Goal: Information Seeking & Learning: Learn about a topic

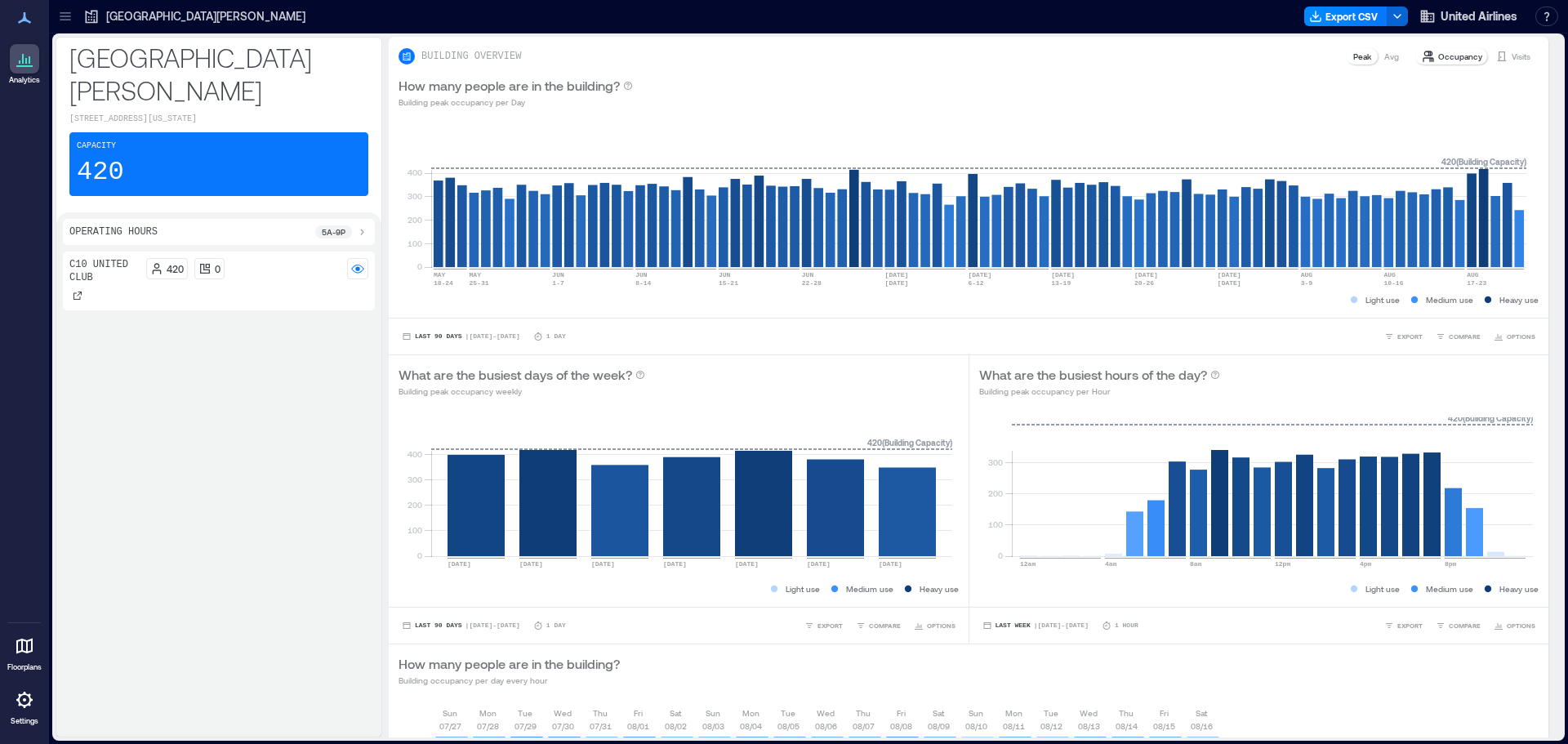
click at [298, 275] on div "420 0" at bounding box center [257, 268] width 223 height 21
click at [364, 266] on rect at bounding box center [357, 268] width 13 height 13
click at [222, 237] on div "Operating Hours 5a - 9p" at bounding box center [218, 232] width 299 height 13
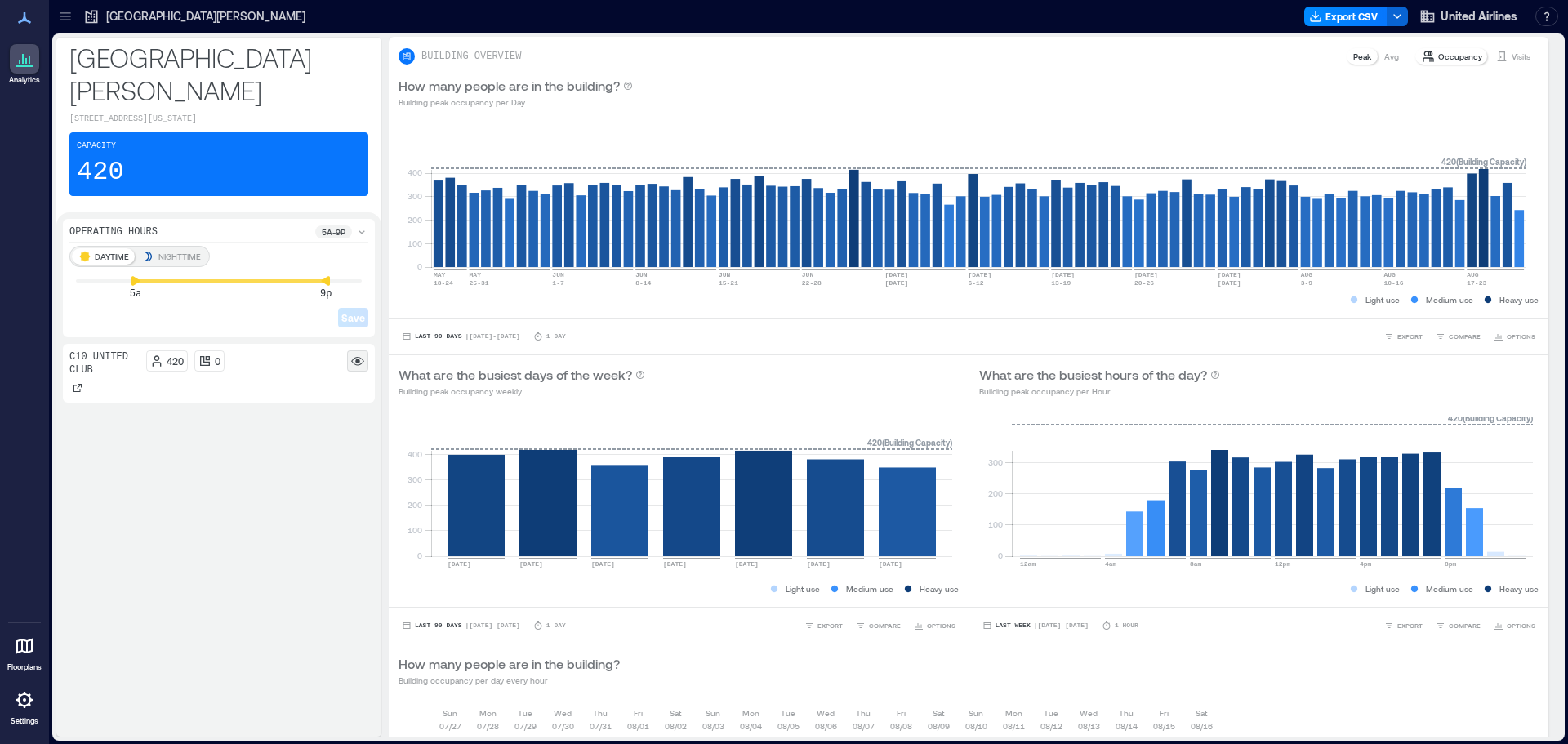
click at [366, 352] on div at bounding box center [357, 360] width 21 height 21
click at [283, 374] on div "420 0" at bounding box center [257, 367] width 223 height 35
click at [156, 363] on icon at bounding box center [156, 361] width 13 height 13
click at [87, 367] on p "C10 United Club" at bounding box center [104, 362] width 70 height 26
click at [72, 391] on div at bounding box center [77, 388] width 16 height 16
